Goal: Task Accomplishment & Management: Use online tool/utility

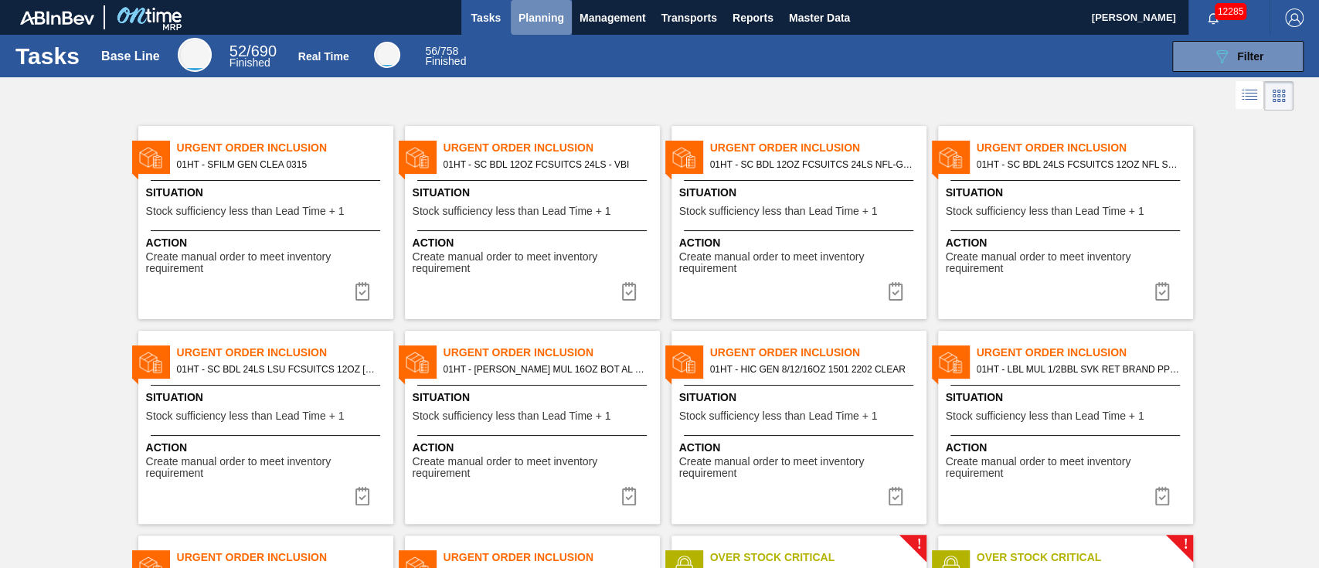
click at [530, 15] on span "Planning" at bounding box center [542, 18] width 46 height 19
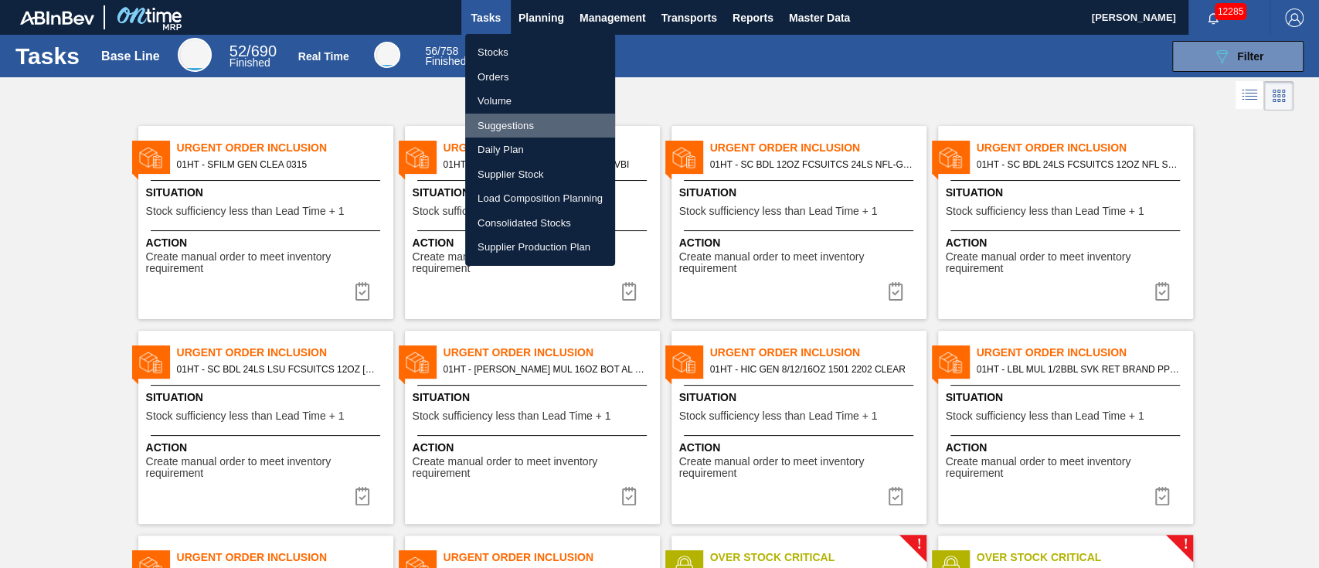
click at [507, 121] on li "Suggestions" at bounding box center [540, 126] width 150 height 25
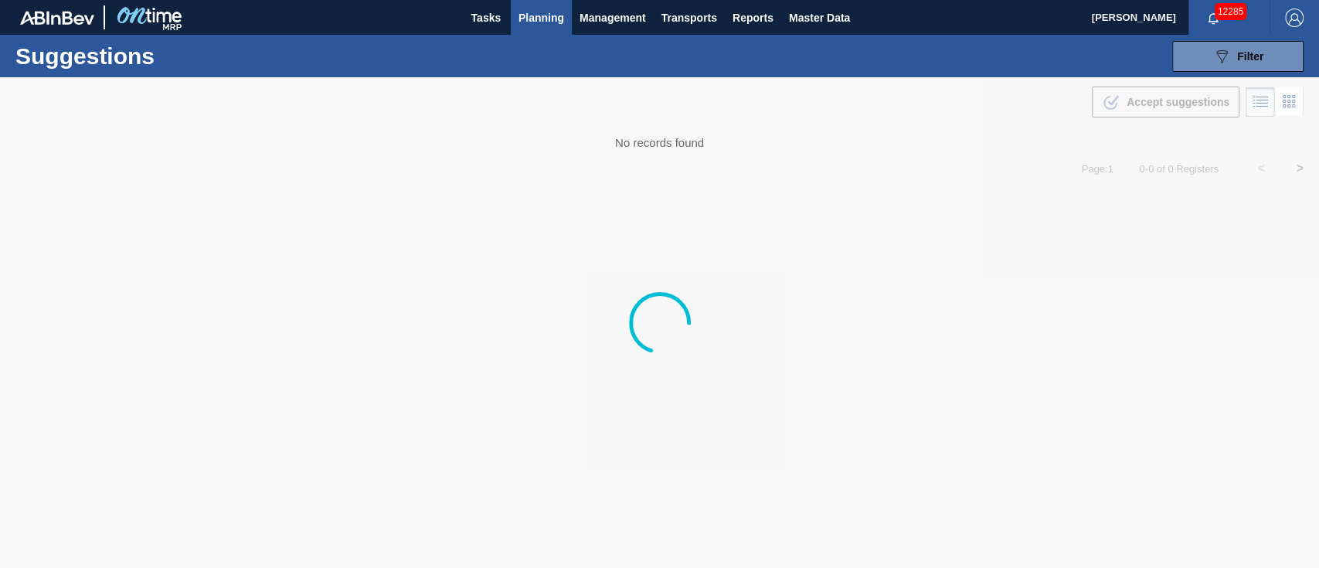
type from "[DATE]"
type to "[DATE]"
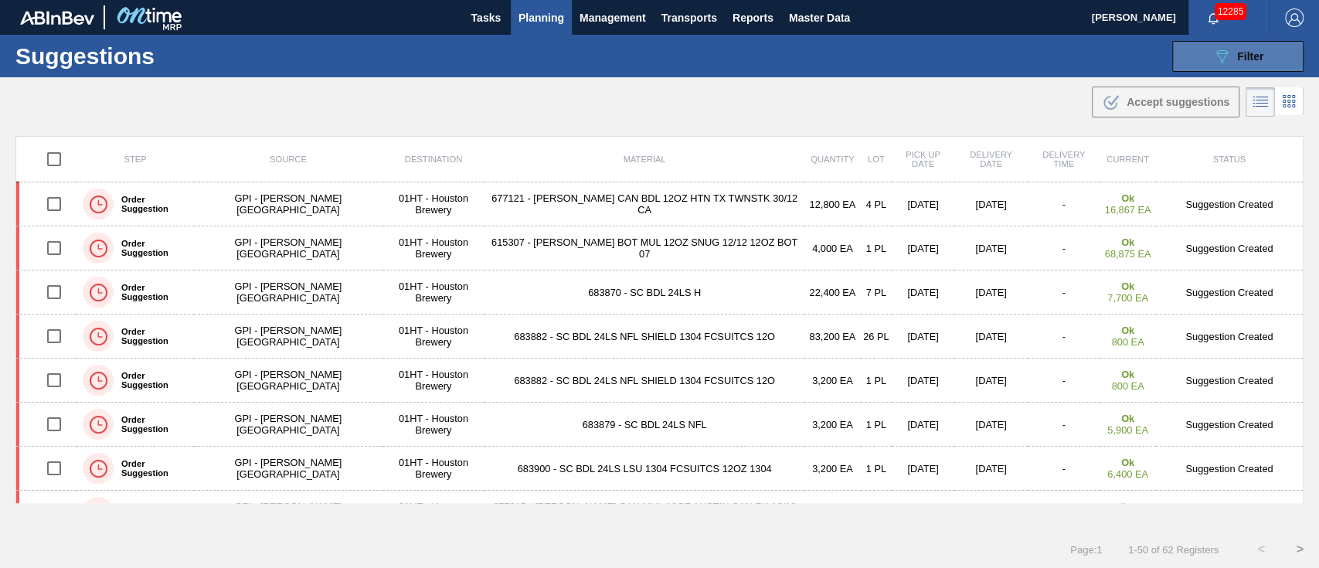
click at [1221, 55] on icon "089F7B8B-B2A5-4AFE-B5C0-19BA573D28AC" at bounding box center [1221, 56] width 19 height 19
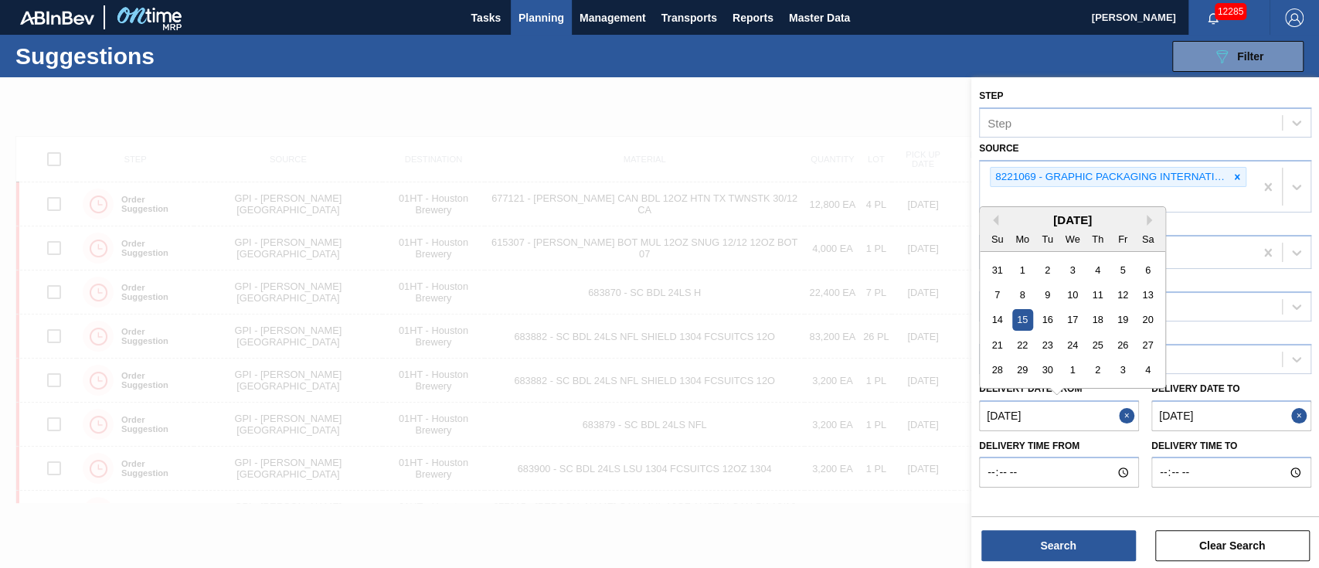
click at [1105, 414] on from "[DATE]" at bounding box center [1059, 415] width 160 height 31
click at [1151, 219] on button "Next Month" at bounding box center [1152, 220] width 11 height 11
click at [1027, 315] on div "13" at bounding box center [1022, 319] width 21 height 21
type from "[DATE]"
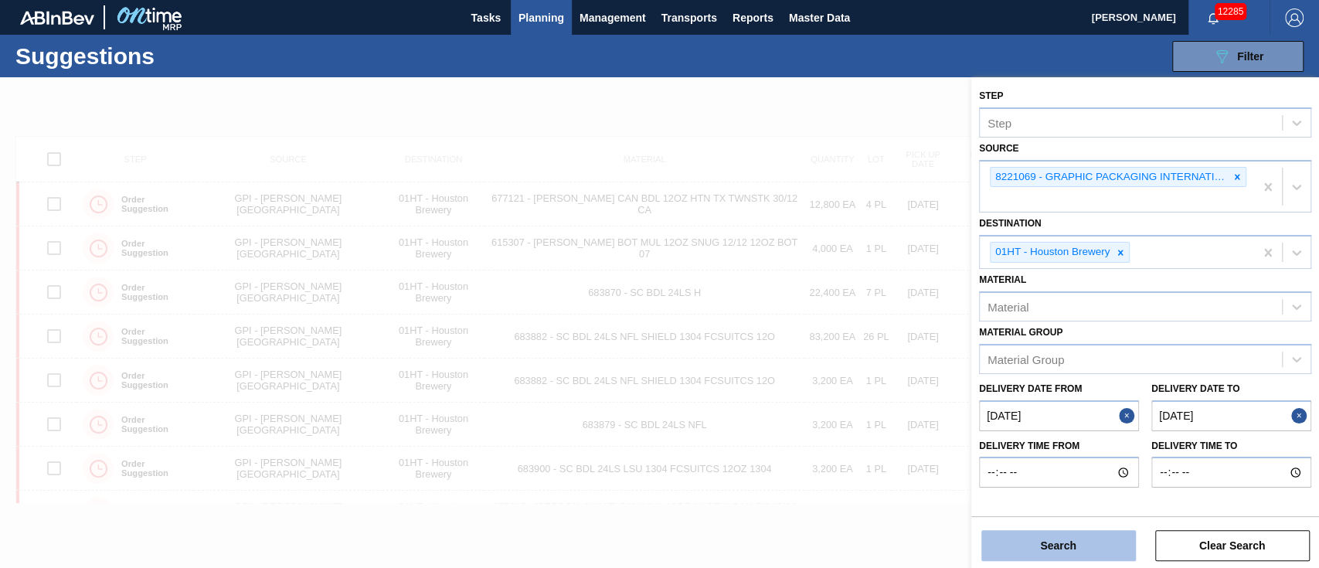
click at [1056, 542] on button "Search" at bounding box center [1058, 545] width 155 height 31
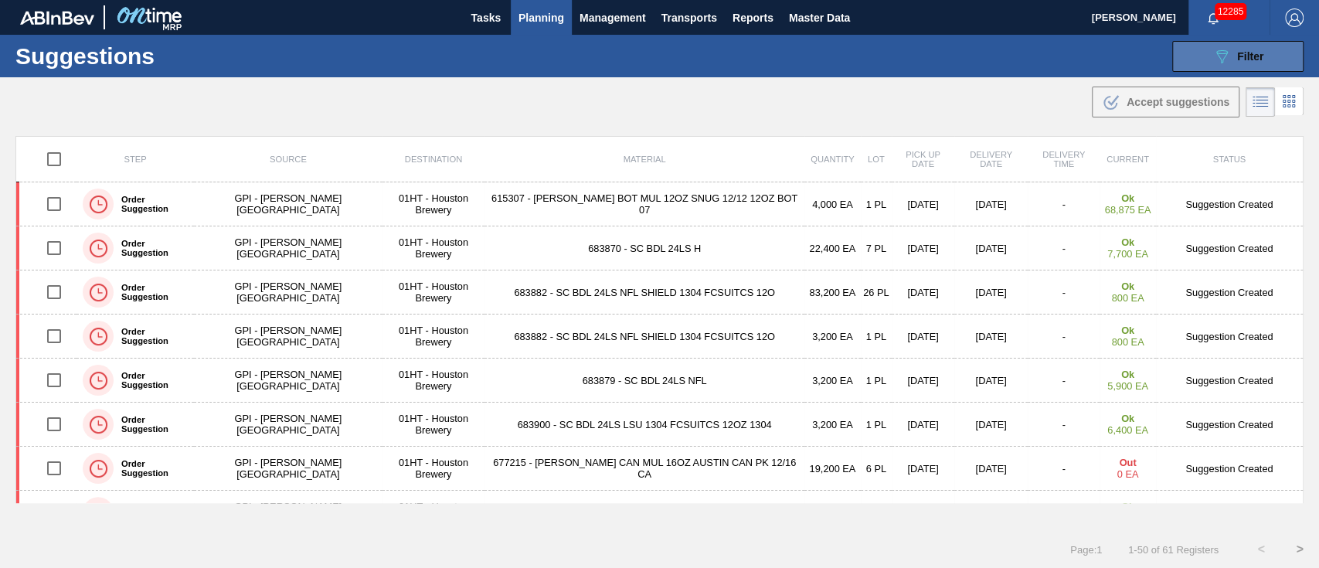
click at [1237, 54] on span "Filter" at bounding box center [1250, 56] width 26 height 12
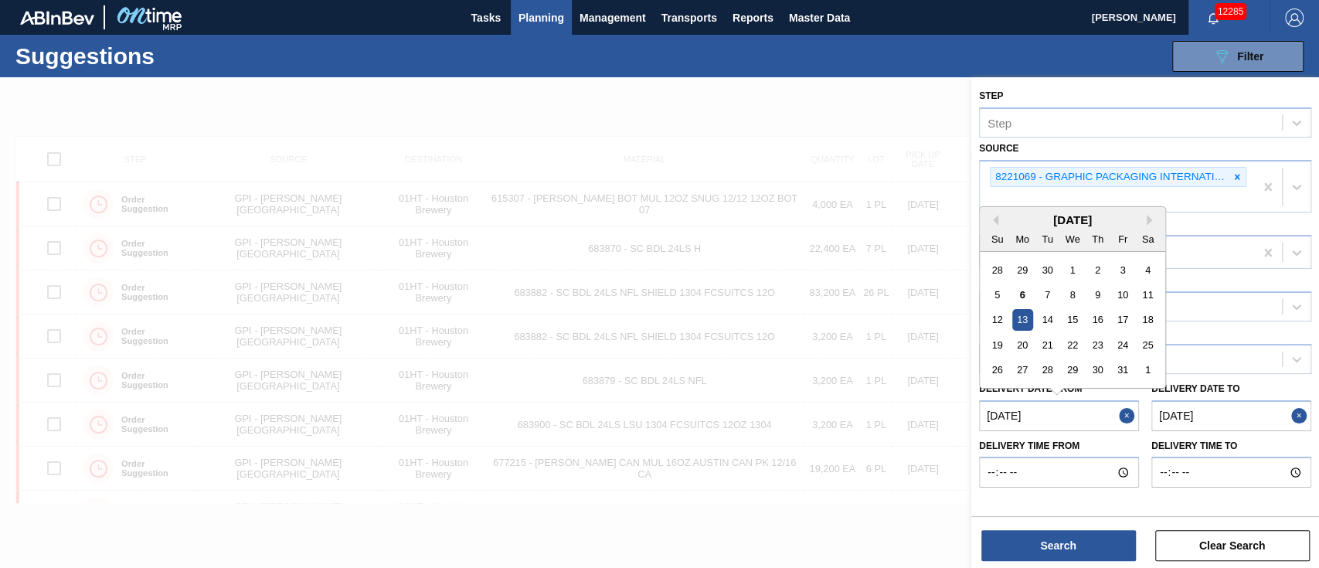
click at [1081, 403] on from "[DATE]" at bounding box center [1059, 415] width 160 height 31
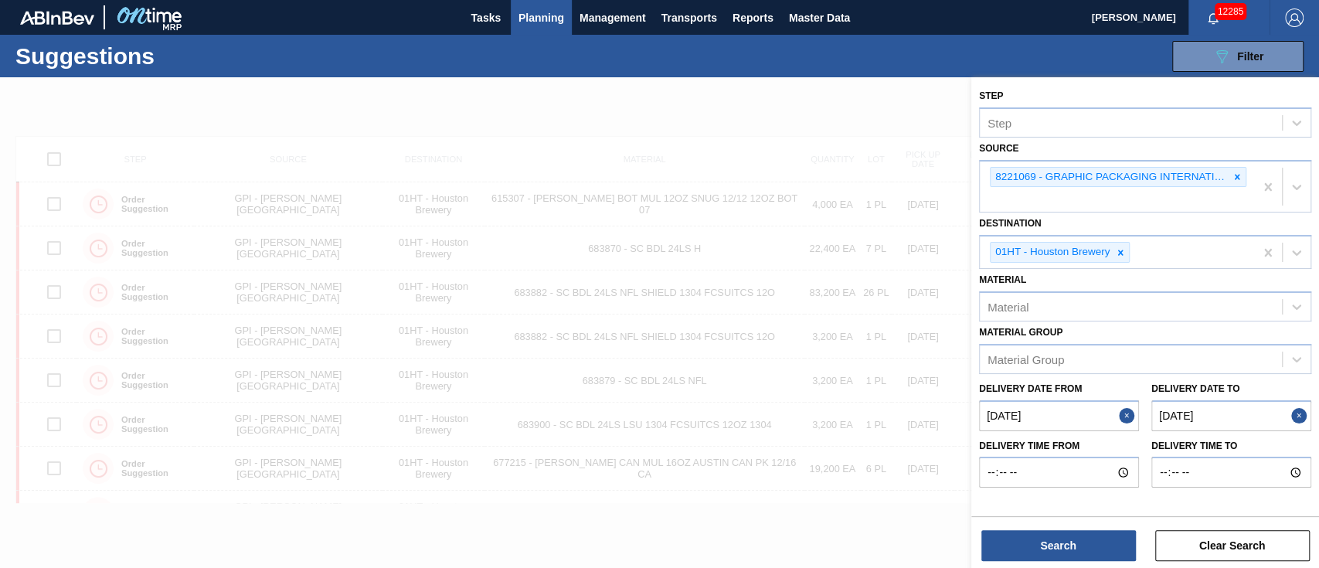
click at [878, 372] on div at bounding box center [659, 361] width 1319 height 568
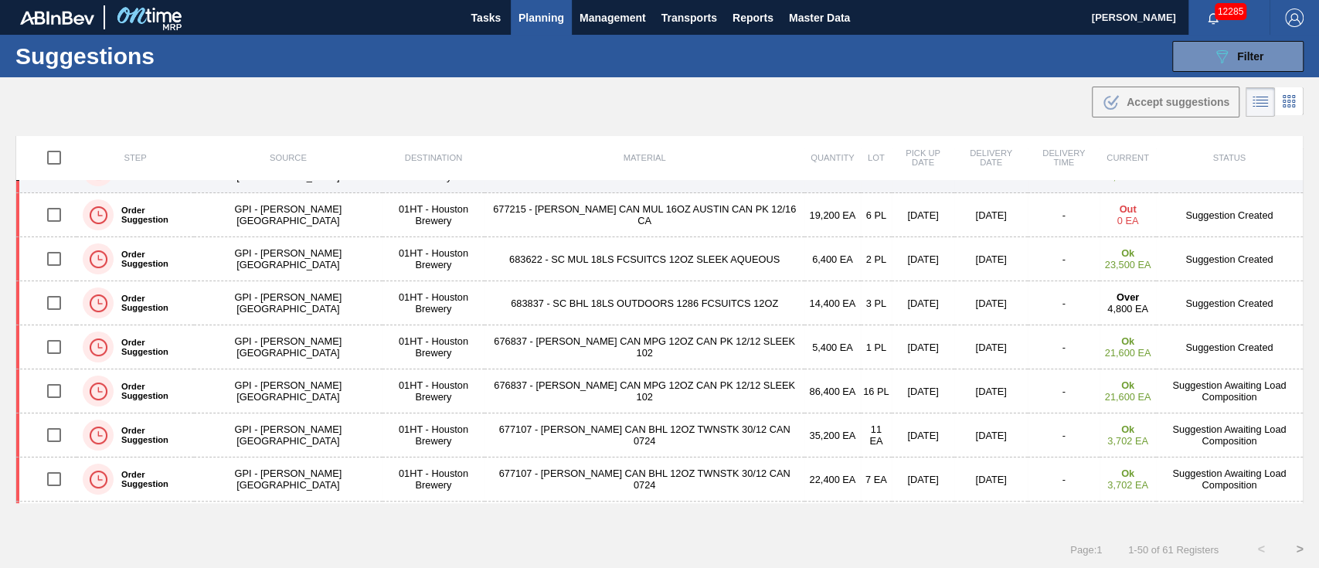
scroll to position [254, 0]
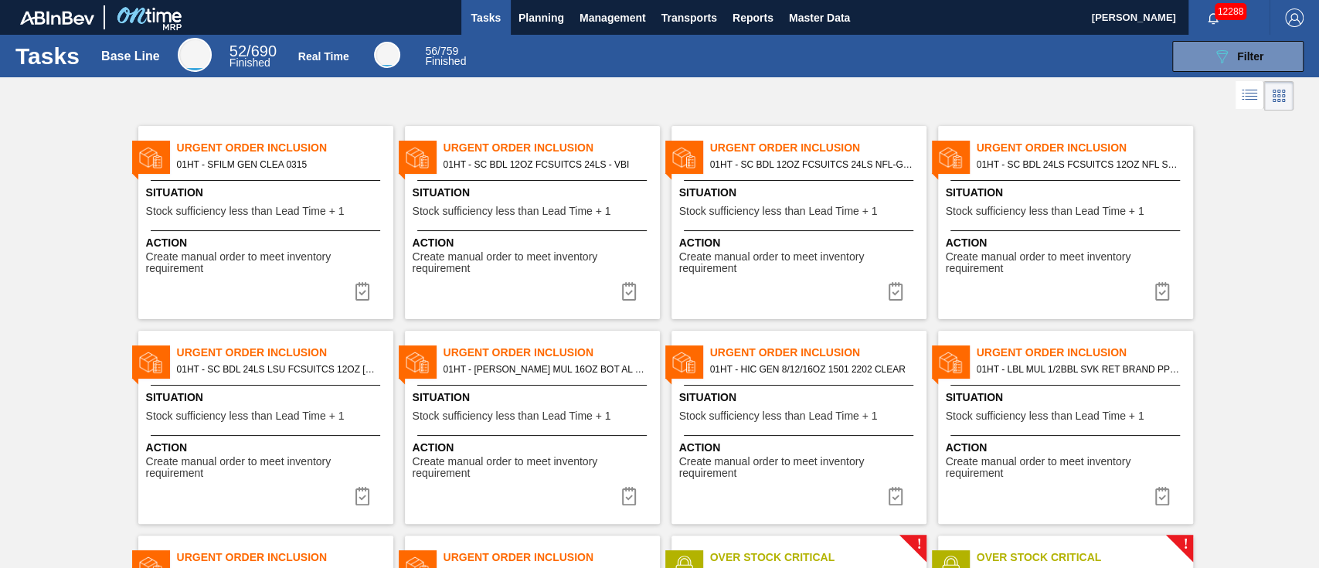
click at [863, 77] on div at bounding box center [659, 95] width 1319 height 37
click at [1004, 54] on div "089F7B8B-B2A5-4AFE-B5C0-19BA573D28AC Filter" at bounding box center [895, 56] width 832 height 31
click at [559, 11] on span "Planning" at bounding box center [542, 18] width 46 height 19
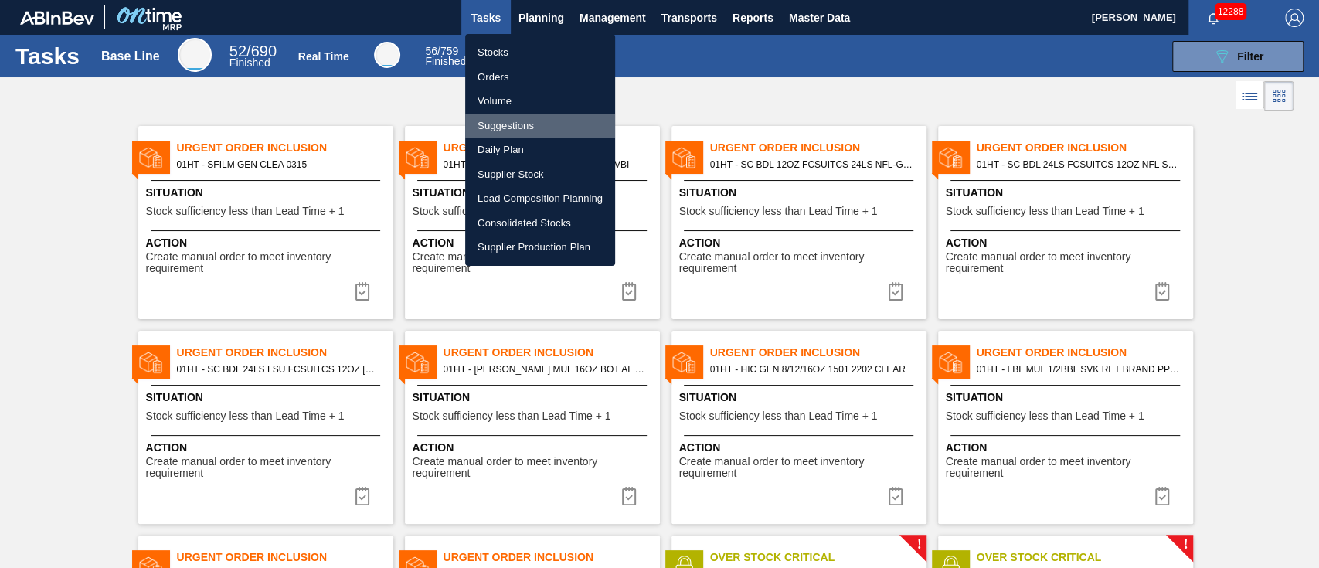
click at [523, 122] on li "Suggestions" at bounding box center [540, 126] width 150 height 25
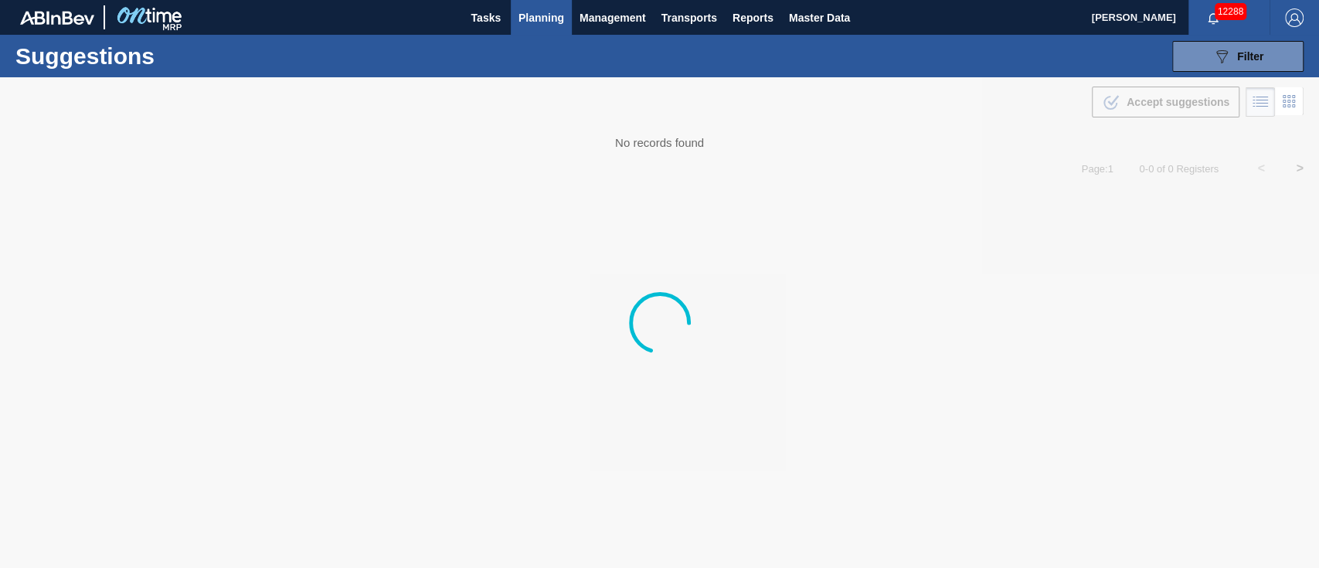
type from "[DATE]"
type to "[DATE]"
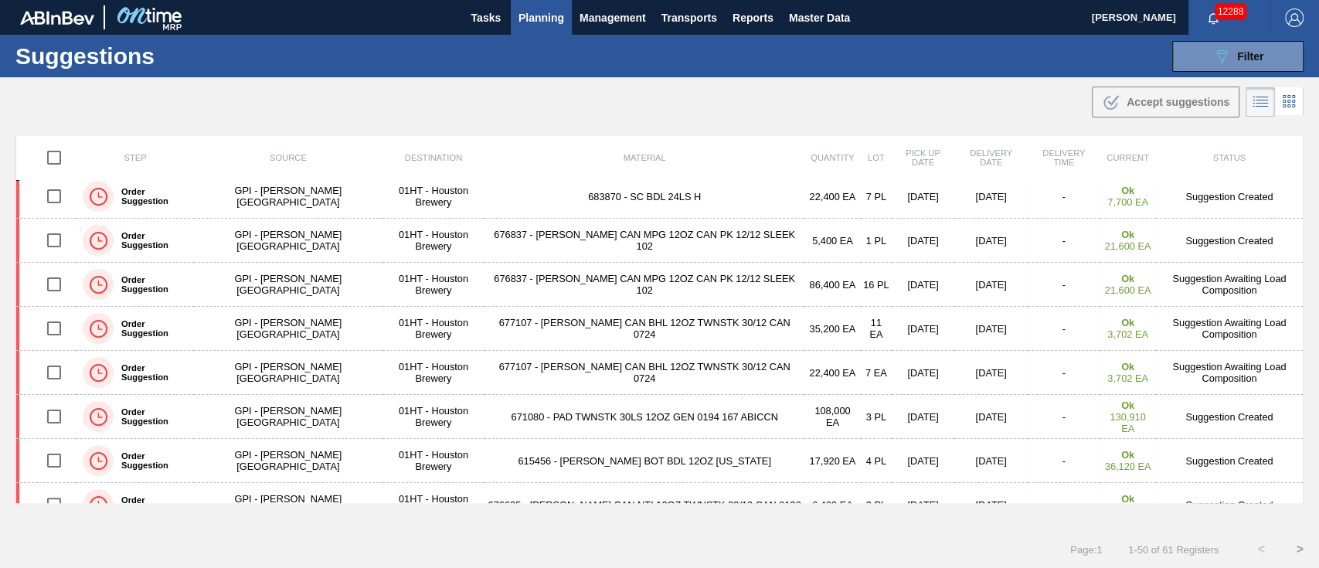
scroll to position [362, 0]
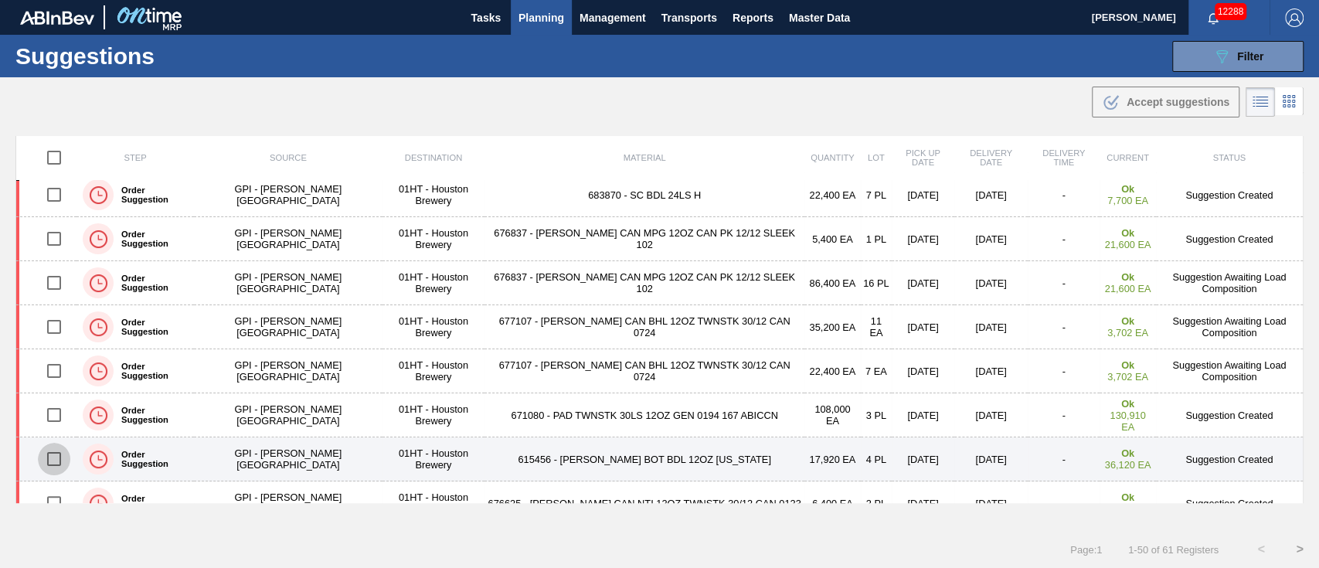
click at [59, 454] on input "checkbox" at bounding box center [54, 459] width 32 height 32
checkbox input "true"
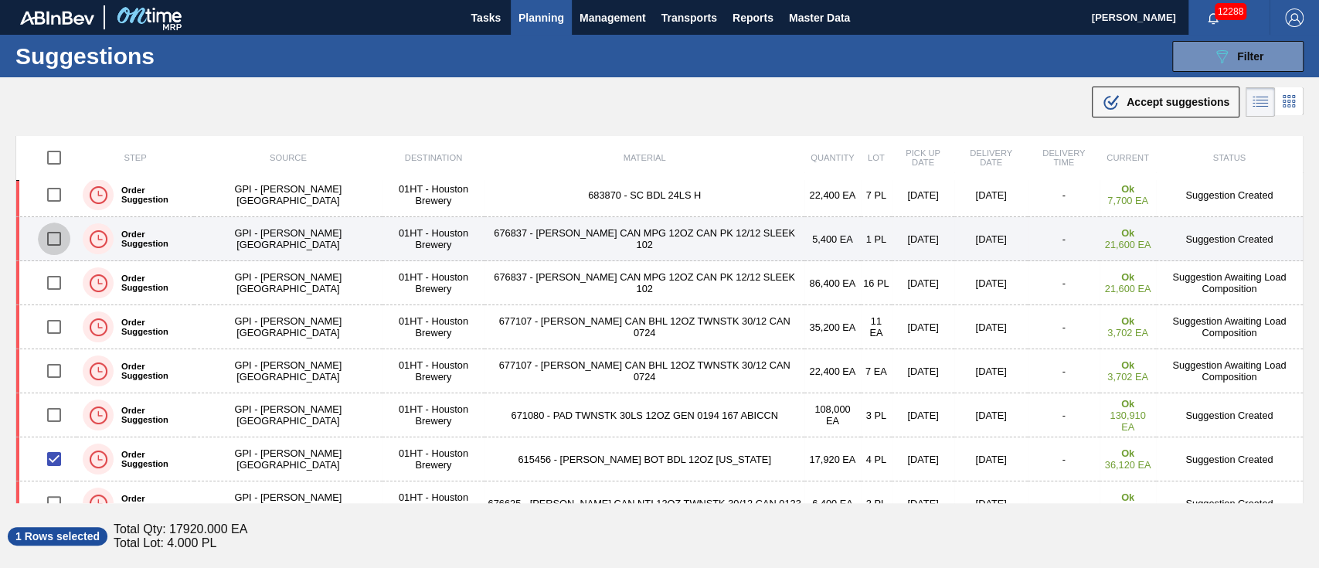
click at [57, 235] on input "checkbox" at bounding box center [54, 239] width 32 height 32
click at [54, 239] on input "checkbox" at bounding box center [54, 239] width 32 height 32
checkbox input "false"
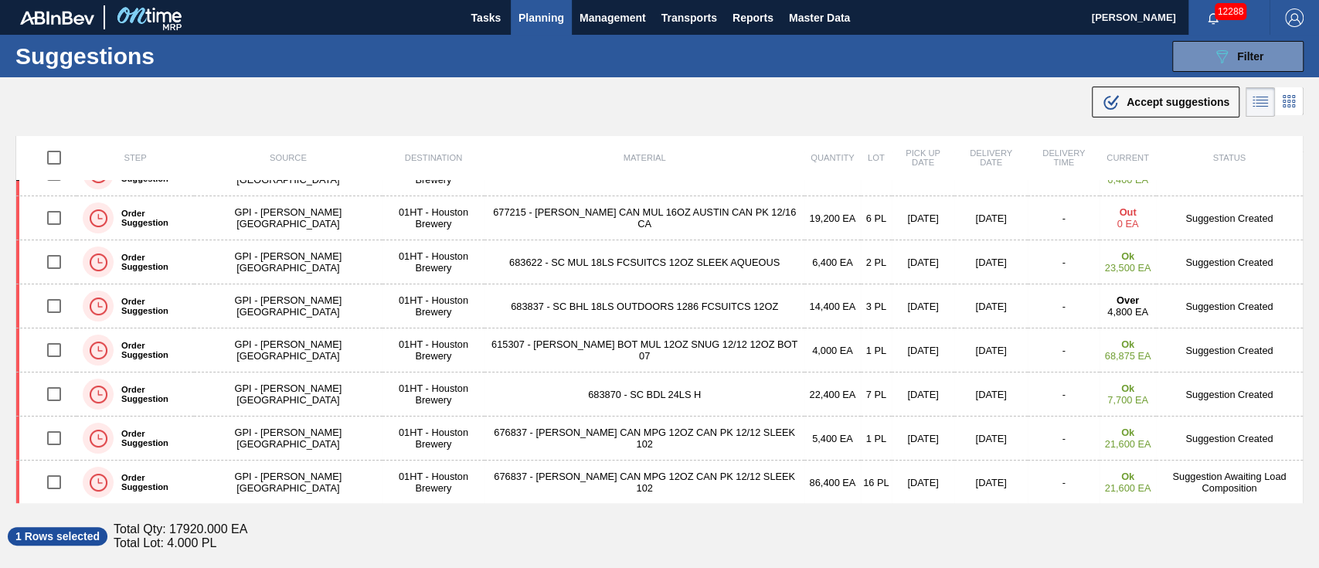
scroll to position [162, 0]
